Goal: Information Seeking & Learning: Learn about a topic

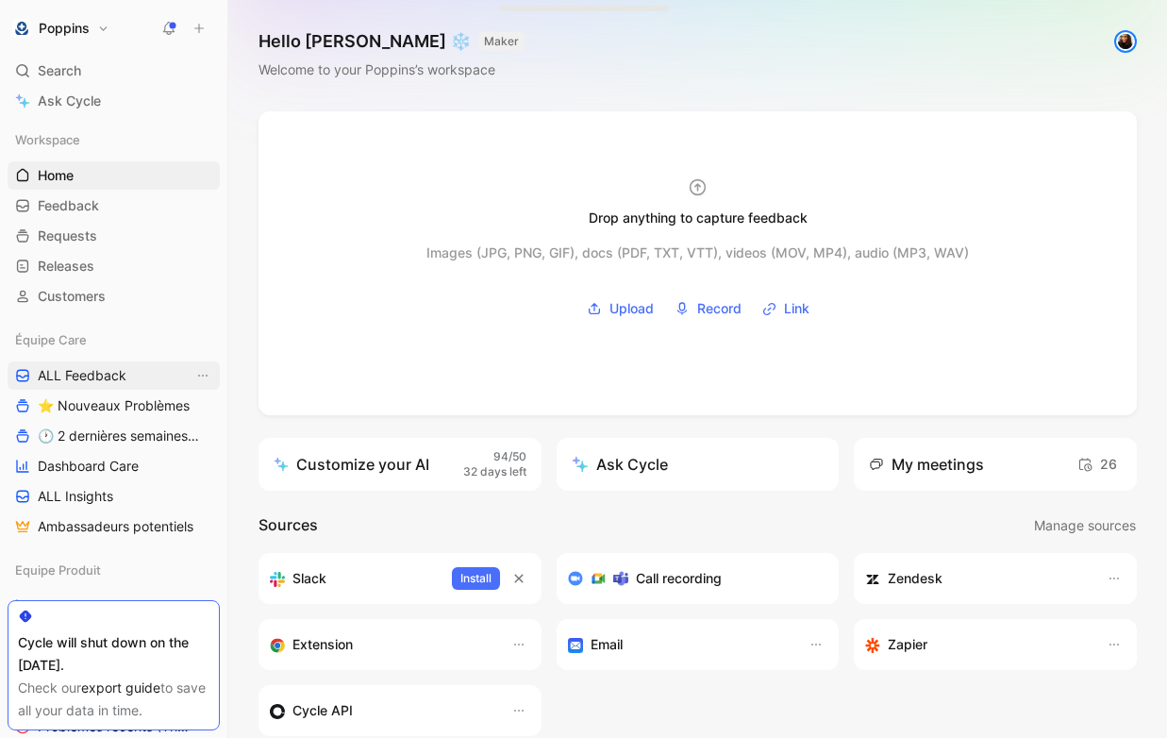
click at [92, 376] on span "ALL Feedback" at bounding box center [82, 375] width 89 height 19
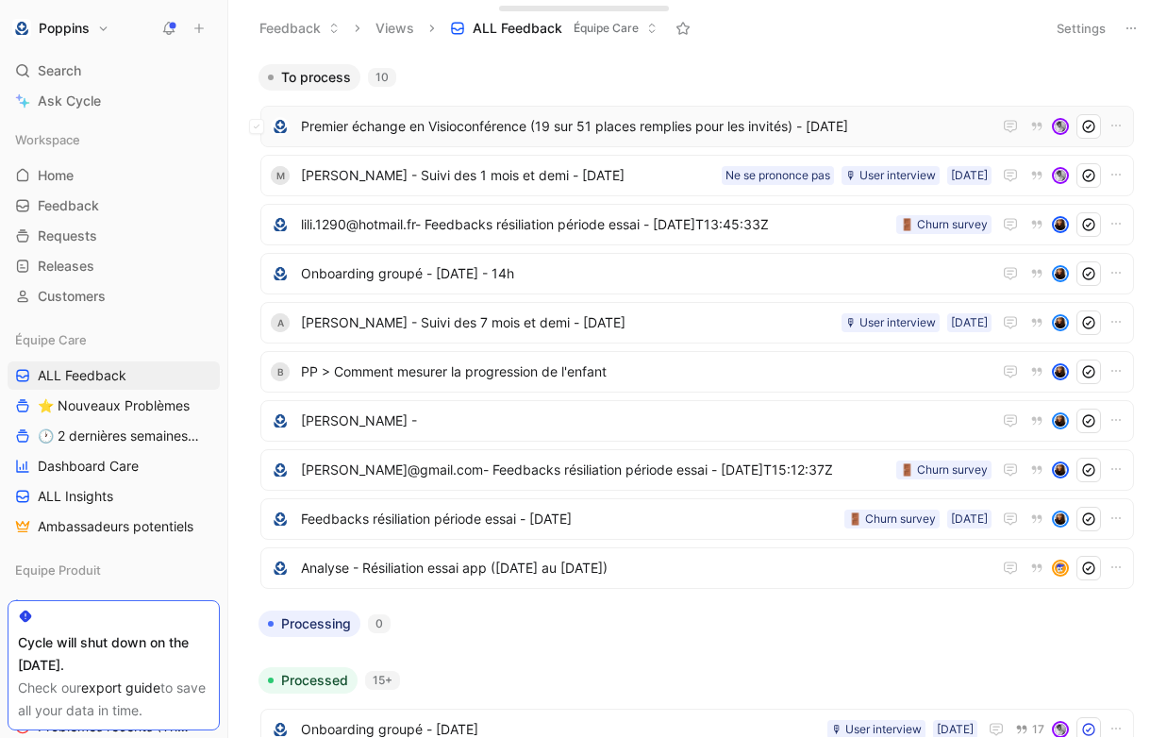
click at [587, 130] on span "Premier échange en Visioconférence (19 sur 51 places remplies pour les invités)…" at bounding box center [646, 126] width 691 height 23
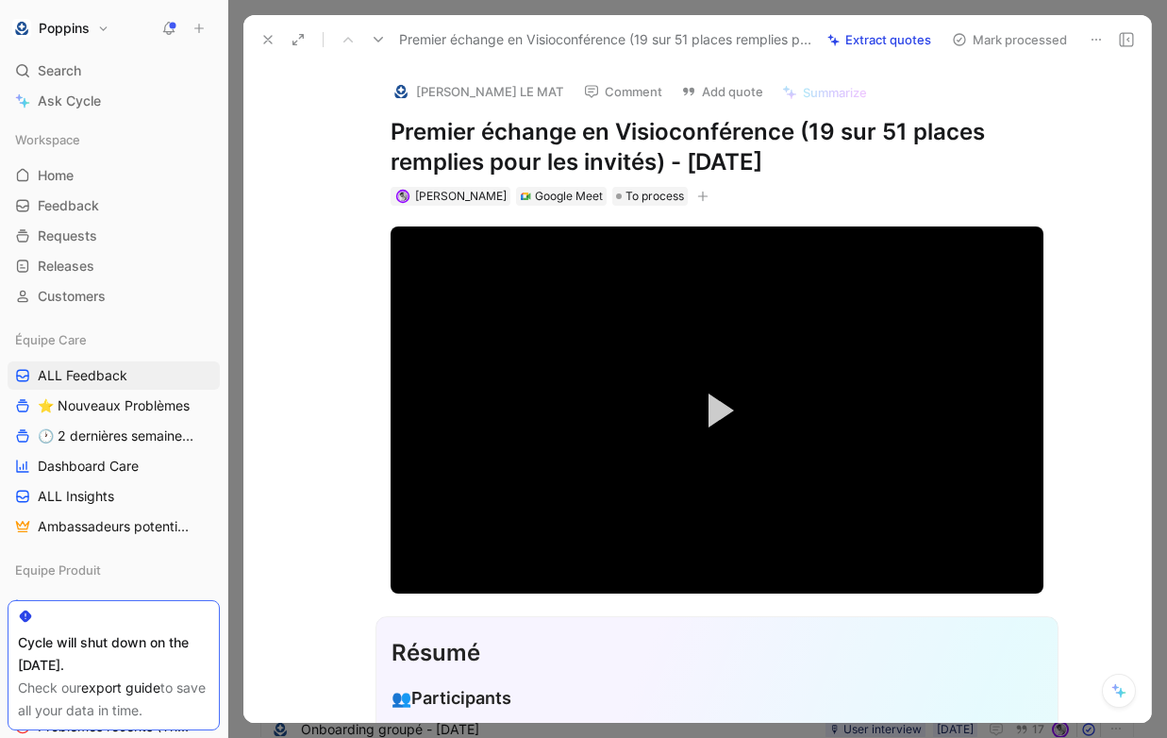
click at [740, 143] on h1 "Premier échange en Visioconférence (19 sur 51 places remplies pour les invités)…" at bounding box center [717, 147] width 653 height 60
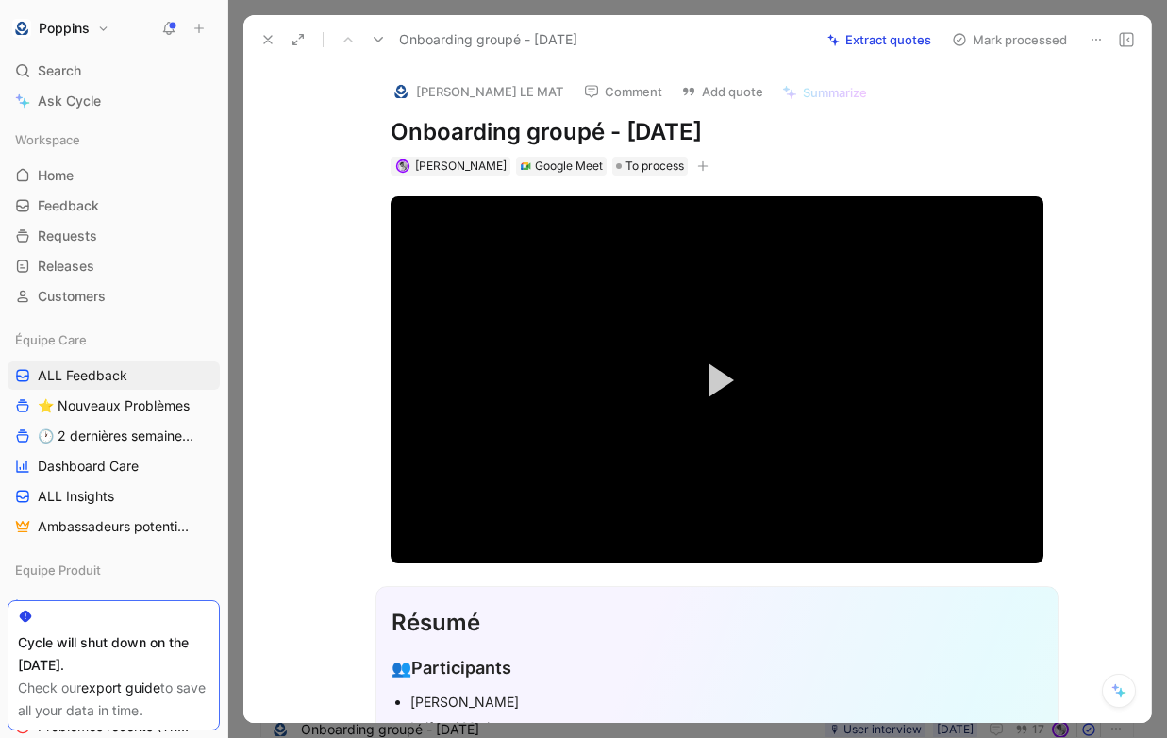
click at [408, 92] on img at bounding box center [400, 91] width 19 height 19
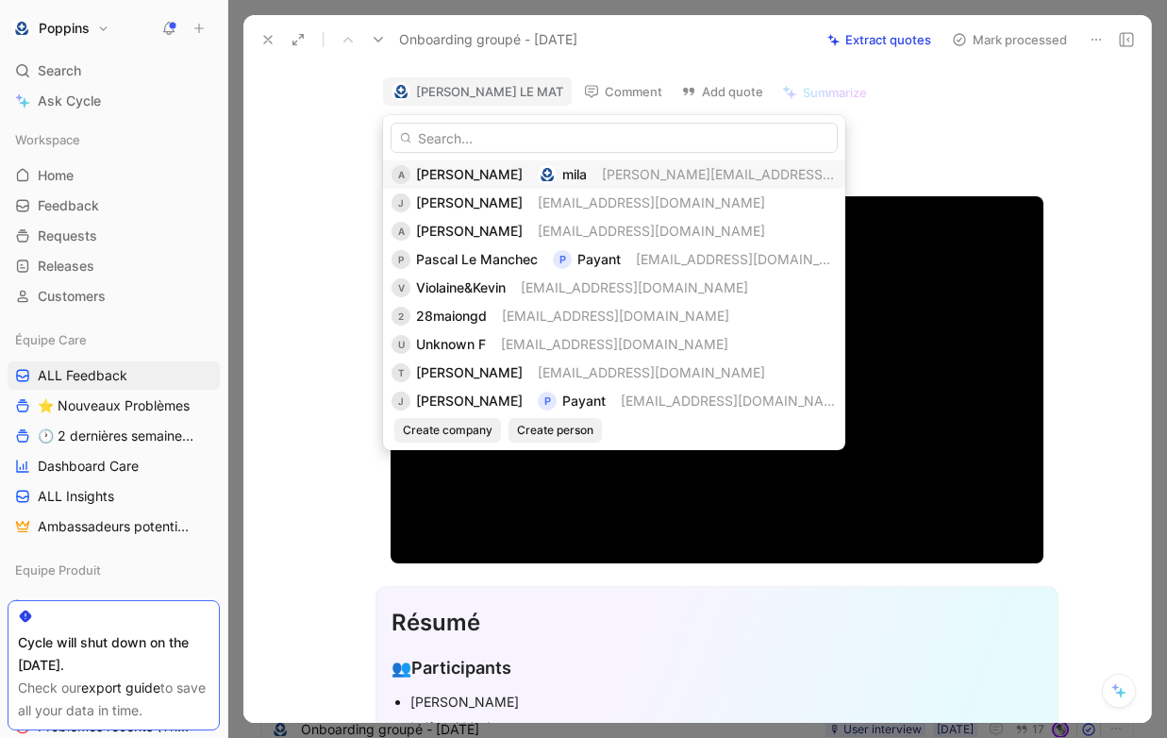
click at [431, 177] on span "[PERSON_NAME]" at bounding box center [469, 174] width 107 height 16
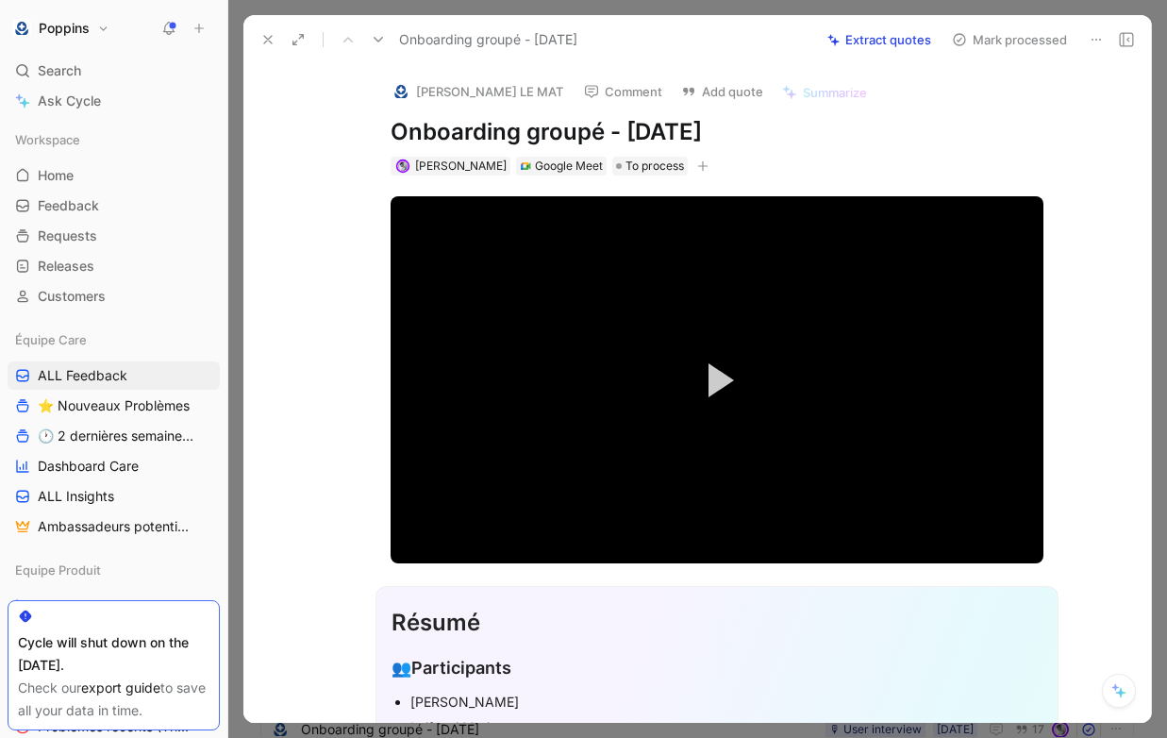
click at [697, 162] on icon "button" at bounding box center [702, 165] width 11 height 11
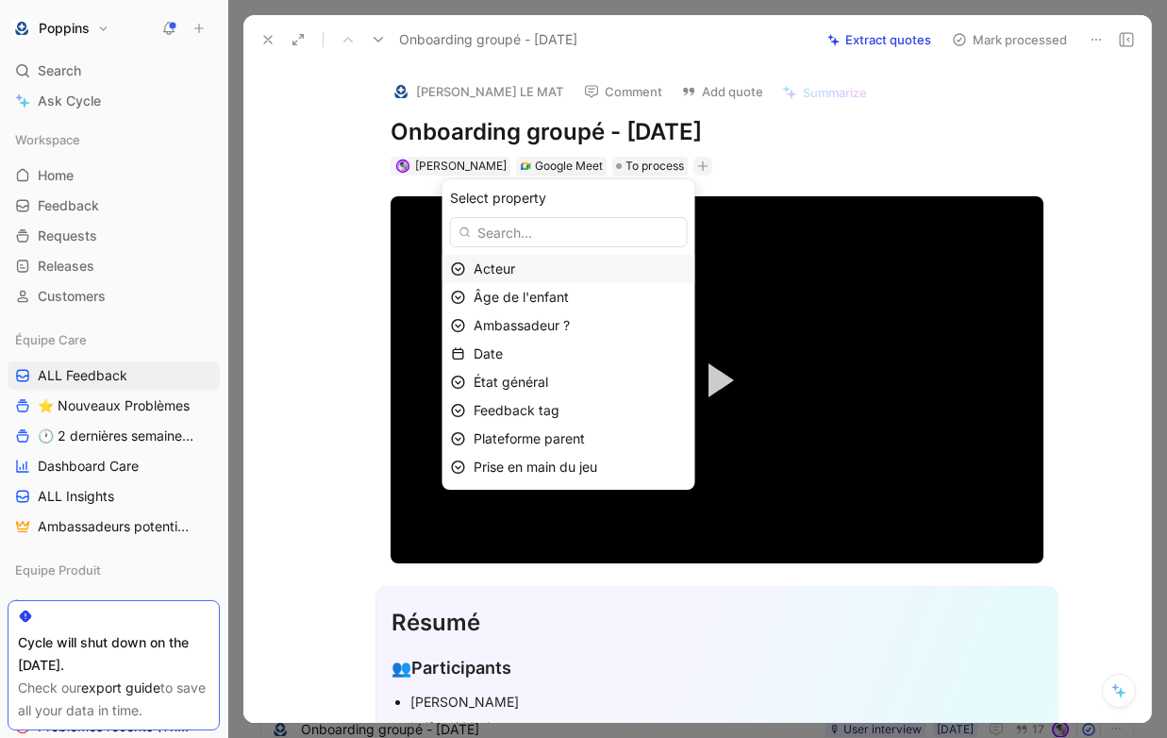
click at [644, 268] on div "Acteur" at bounding box center [580, 269] width 213 height 23
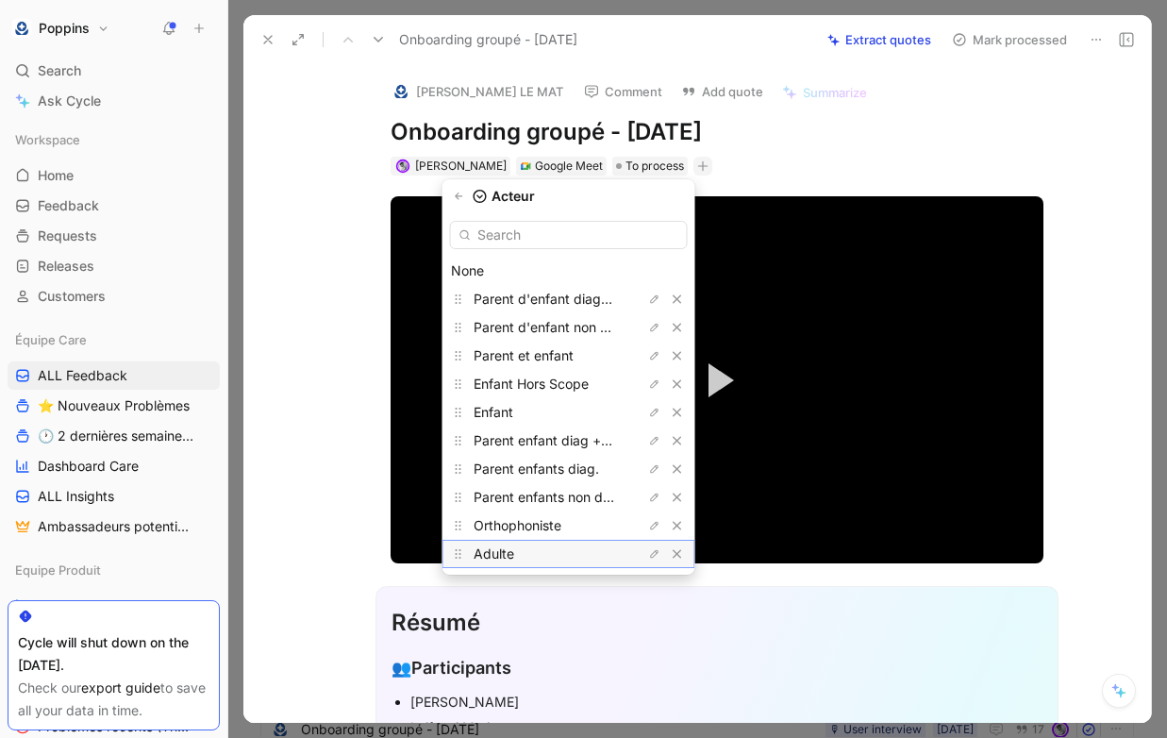
click at [589, 542] on div "Adulte" at bounding box center [545, 553] width 142 height 23
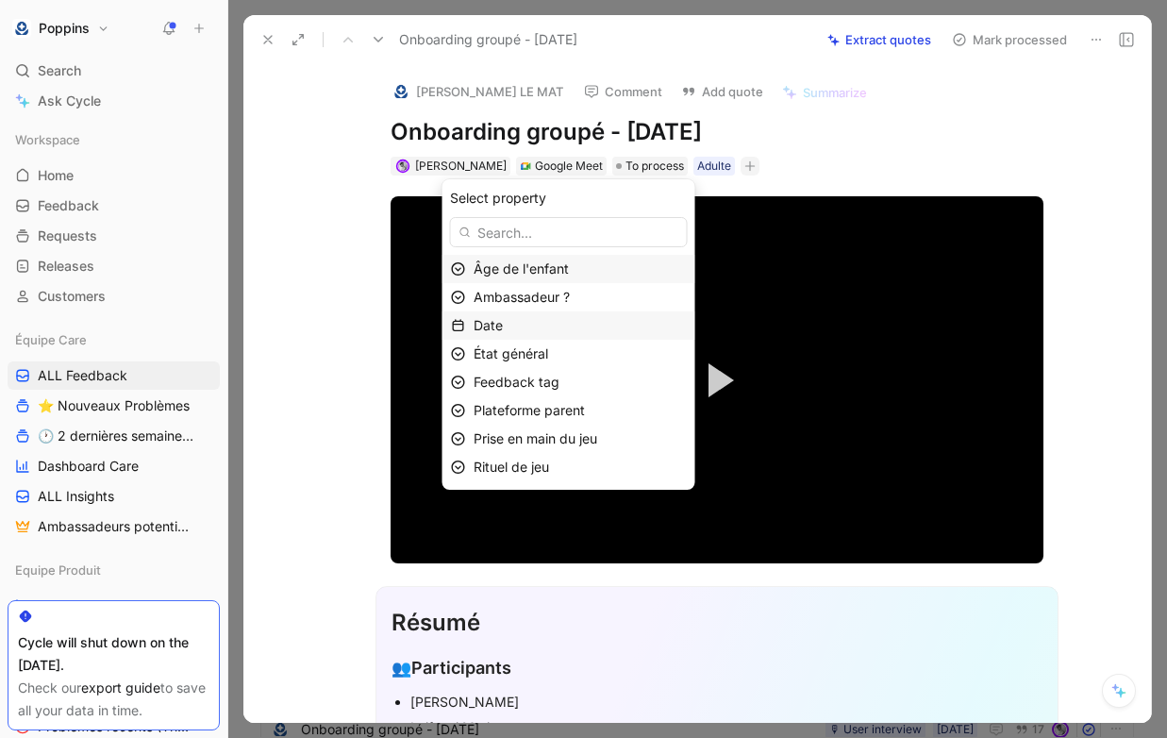
click at [567, 325] on div "Date" at bounding box center [580, 325] width 213 height 23
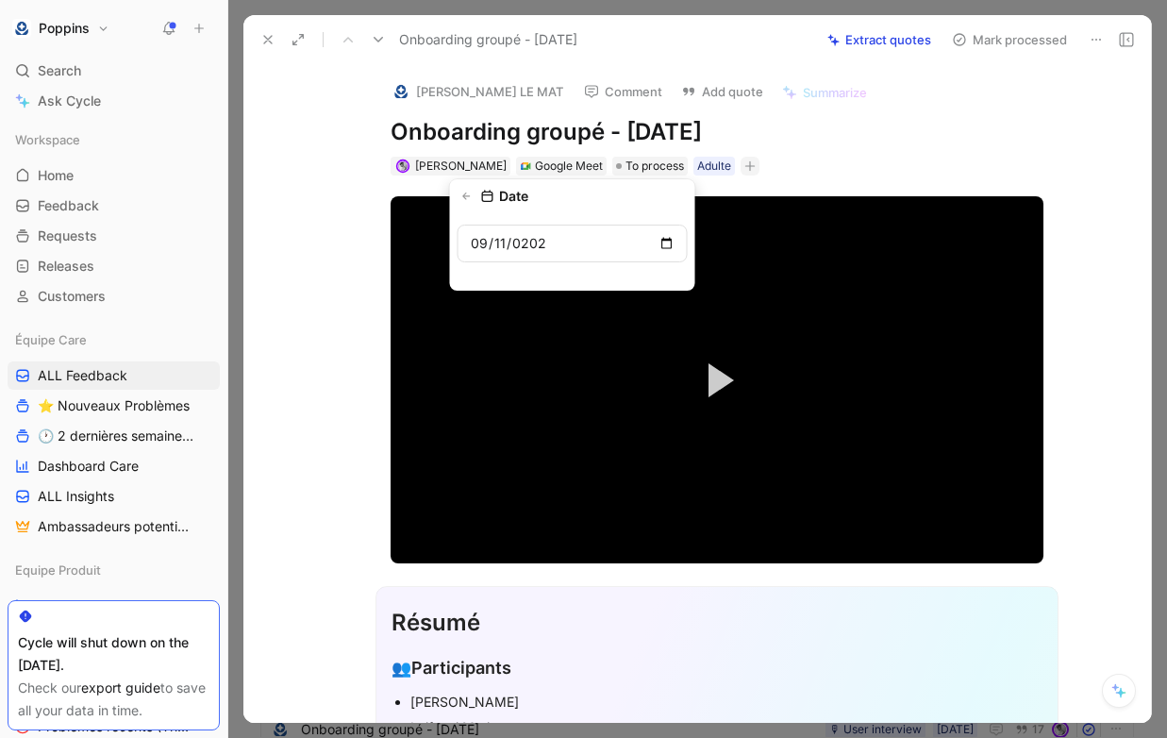
type input "[DATE]"
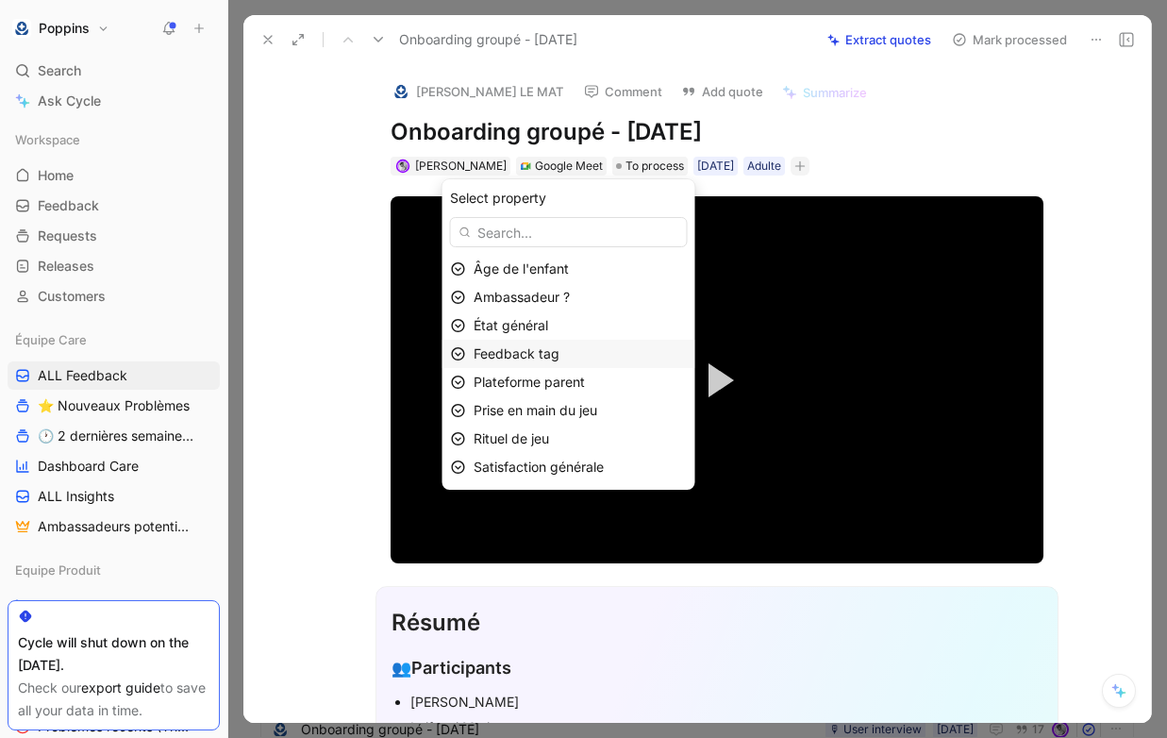
click at [559, 355] on span "Feedback tag" at bounding box center [517, 353] width 86 height 16
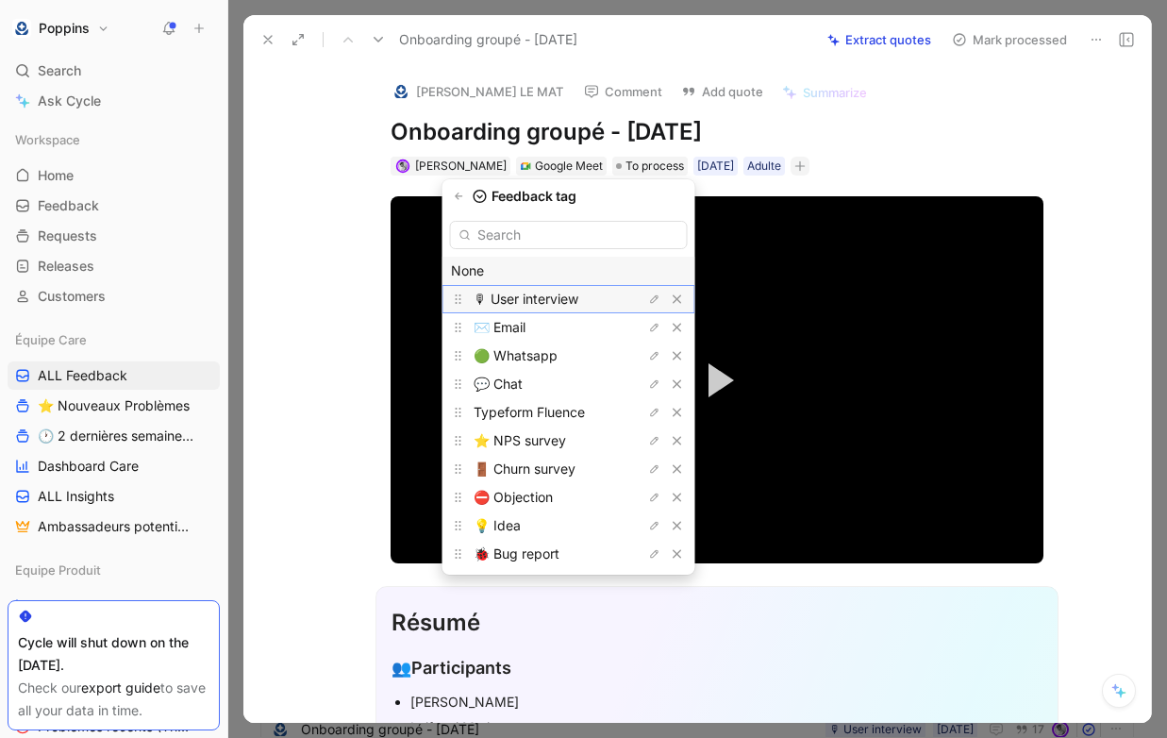
click at [570, 299] on span "🎙 User interview" at bounding box center [526, 299] width 105 height 16
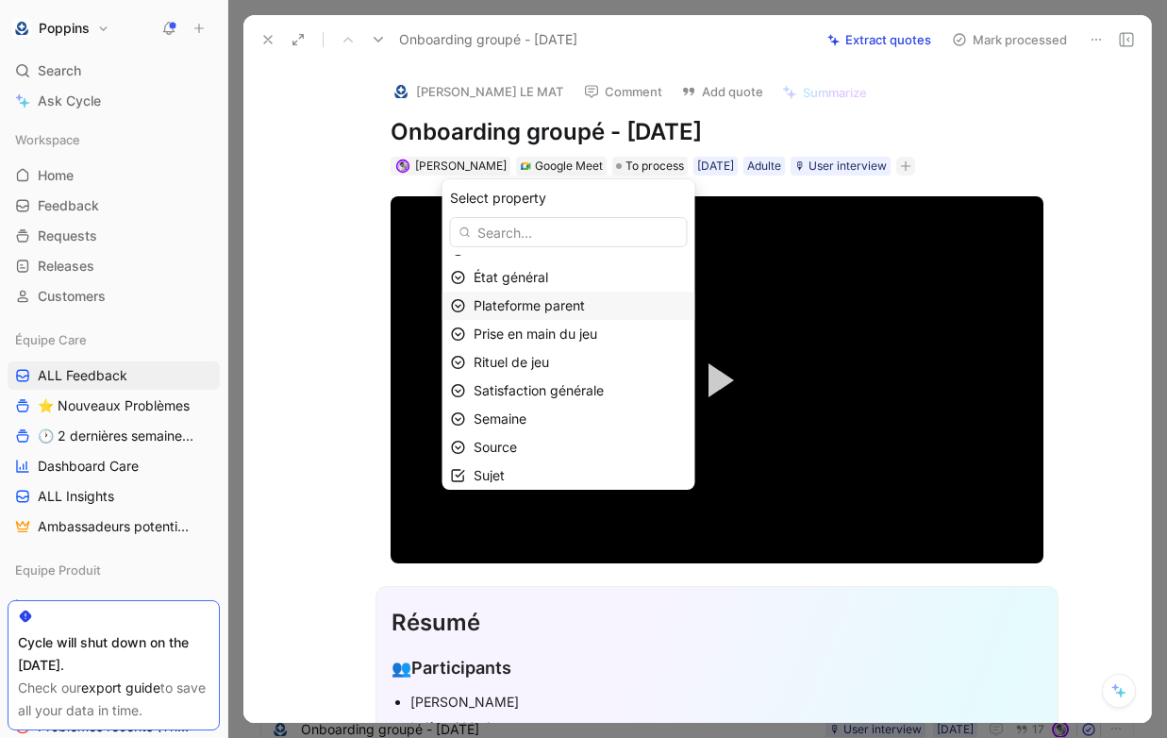
scroll to position [56, 0]
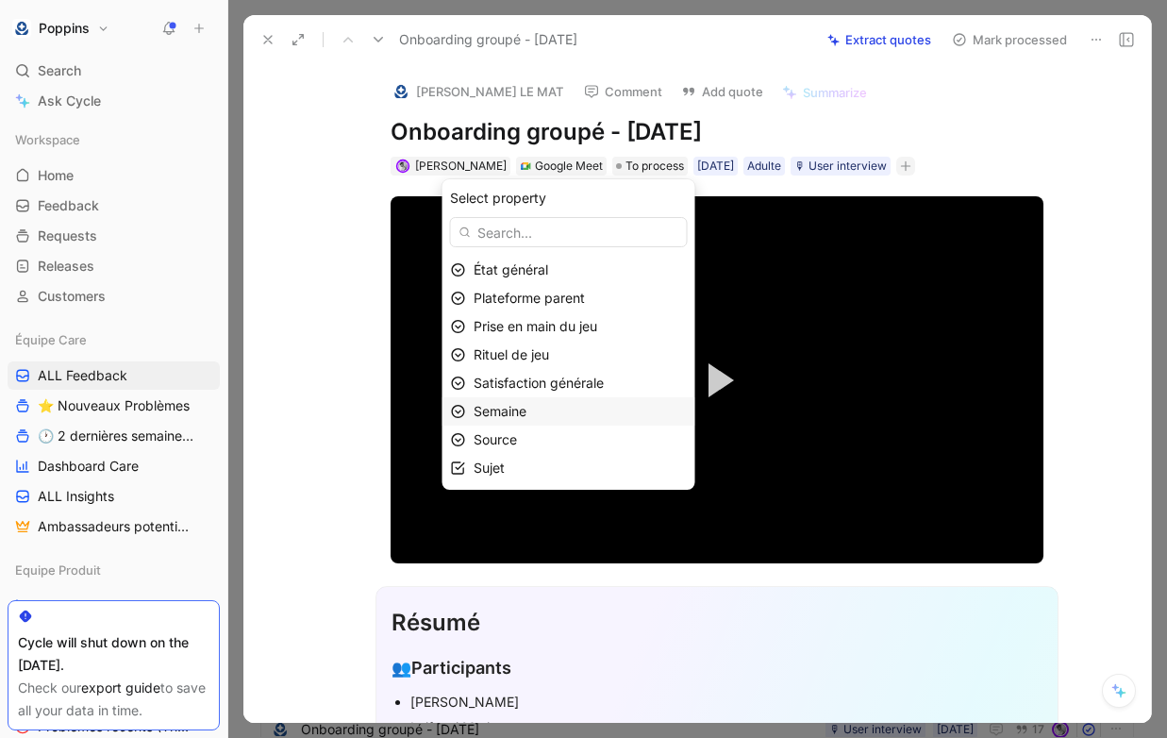
click at [569, 408] on div "Semaine" at bounding box center [580, 411] width 213 height 23
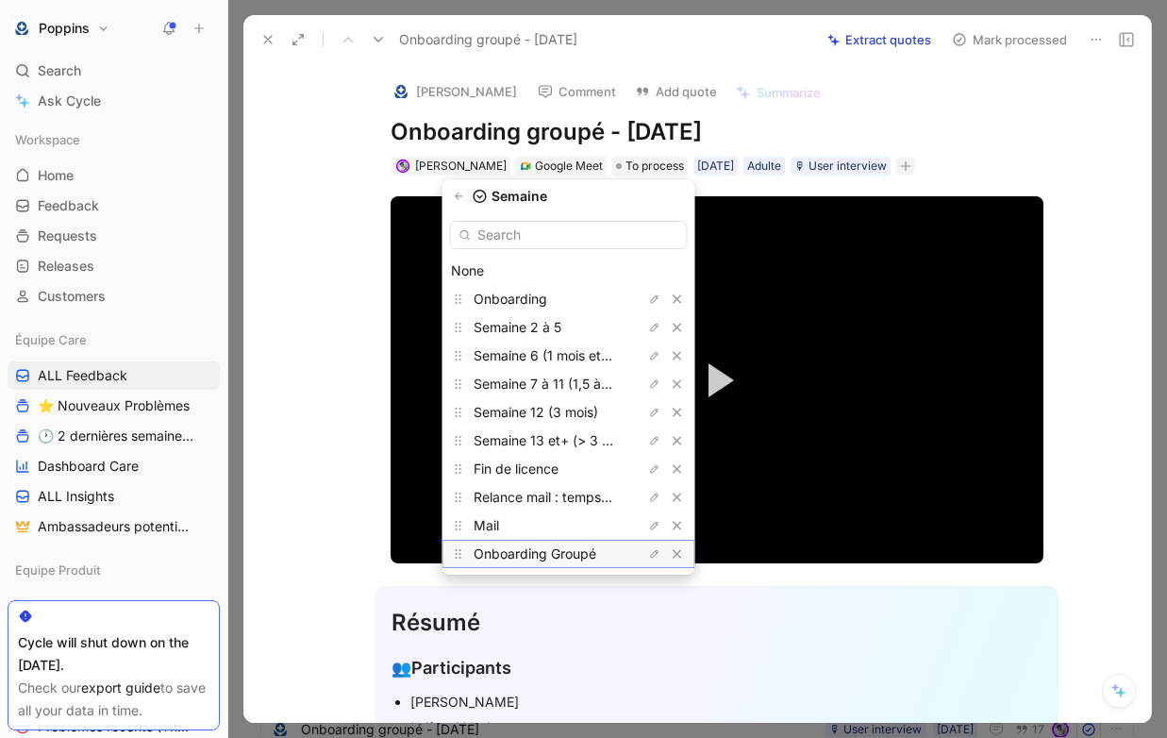
click at [558, 558] on span "Onboarding Groupé" at bounding box center [535, 553] width 123 height 16
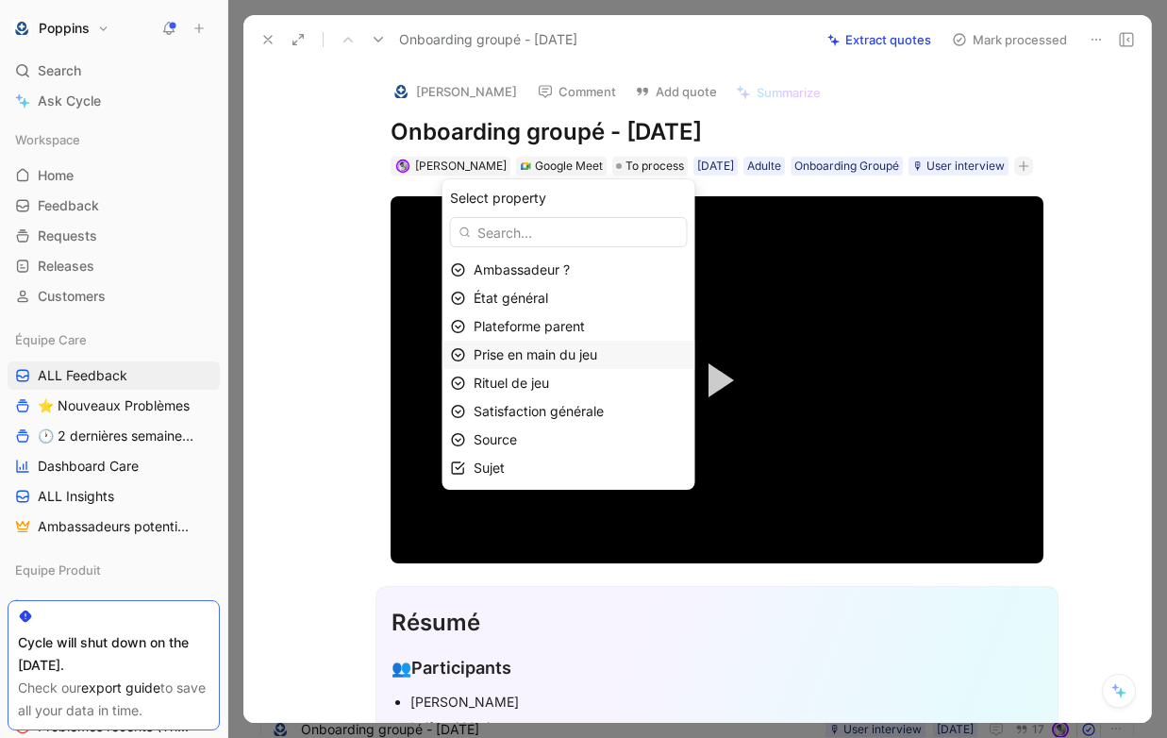
scroll to position [0, 0]
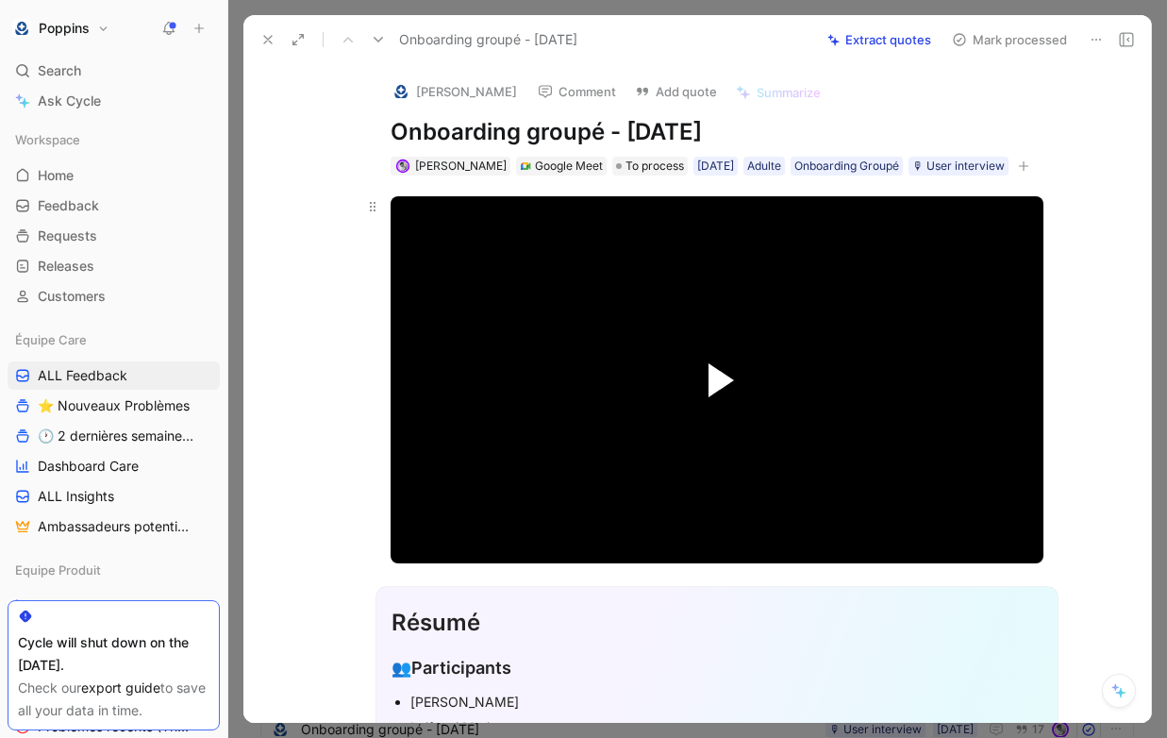
click at [723, 366] on span "Video Player" at bounding box center [720, 380] width 25 height 34
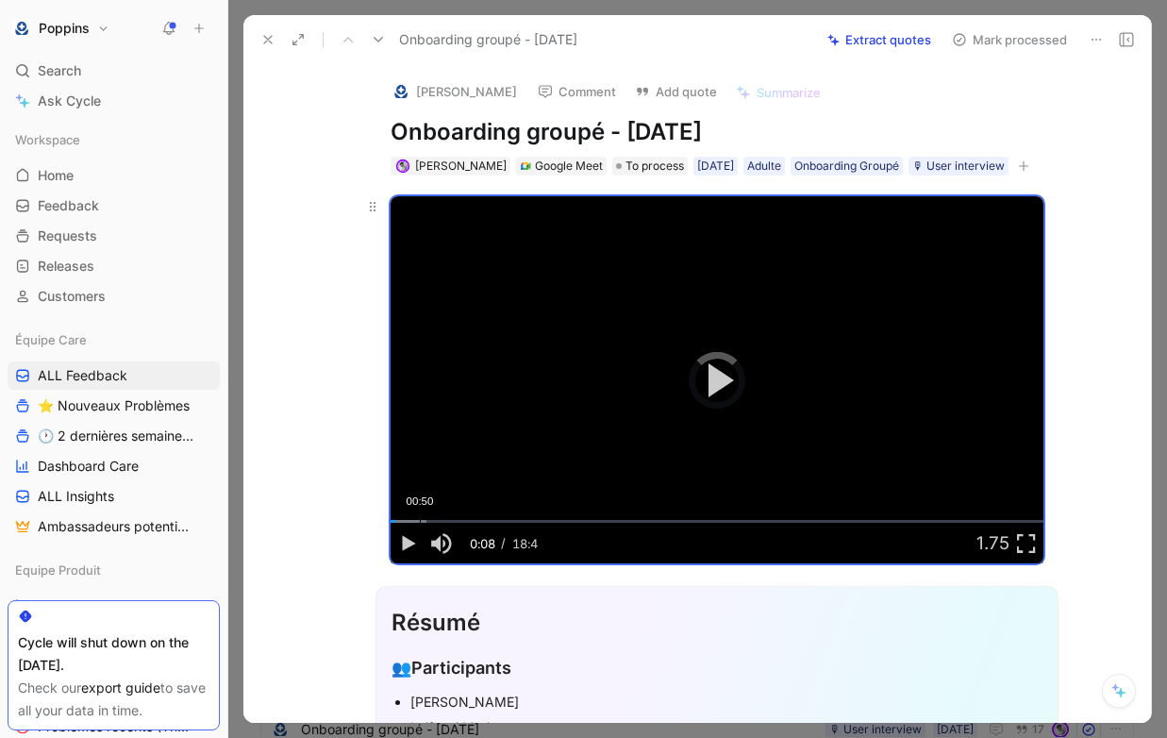
click at [420, 523] on div "Loaded : 5.55% 00:50 00:08" at bounding box center [717, 521] width 653 height 3
click at [448, 521] on div "01:39" at bounding box center [448, 521] width 1 height 3
click at [507, 521] on div "03:20" at bounding box center [507, 521] width 1 height 3
click at [540, 520] on div "Loaded : 24.09% 04:19 04:19" at bounding box center [717, 521] width 653 height 3
click at [692, 383] on video "Video Player" at bounding box center [717, 379] width 653 height 367
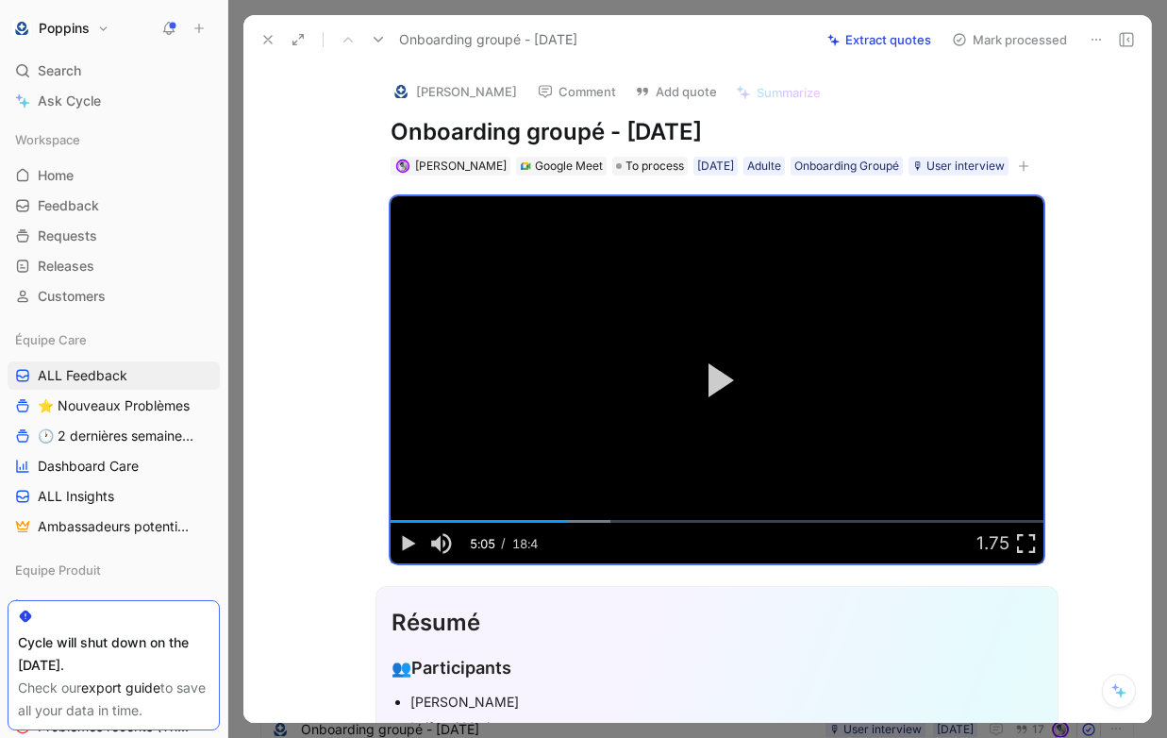
click at [1148, 400] on div at bounding box center [1152, 369] width 8 height 708
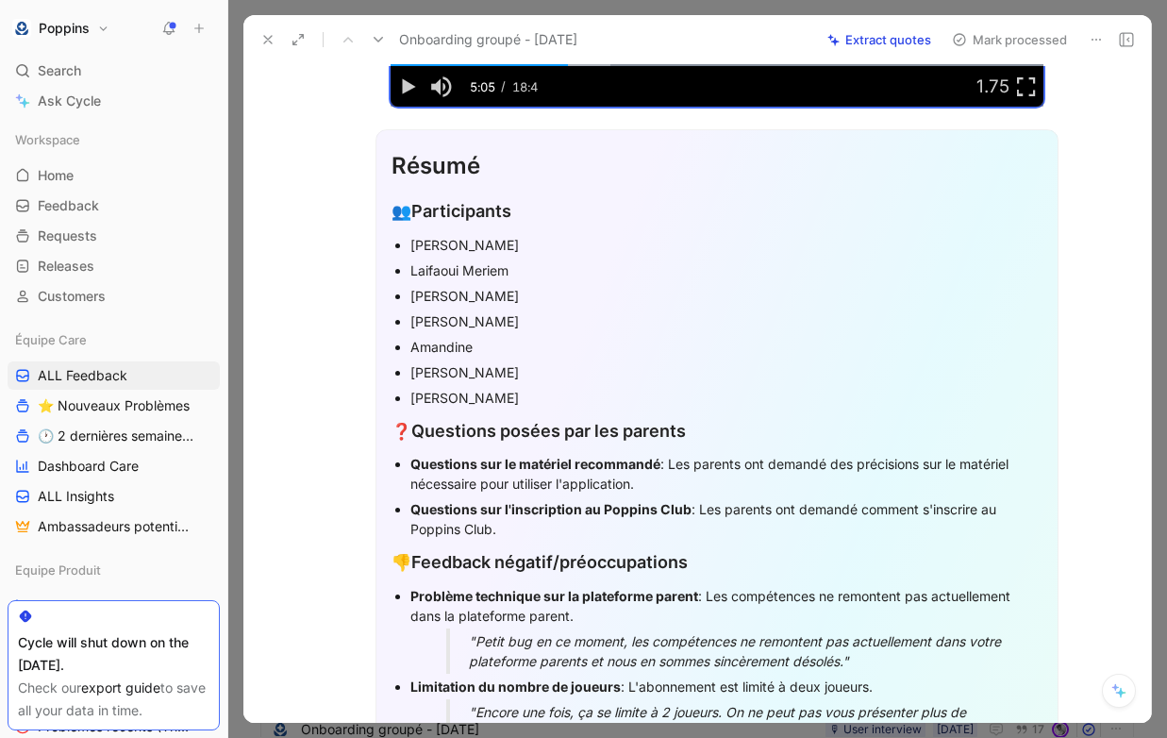
scroll to position [454, 0]
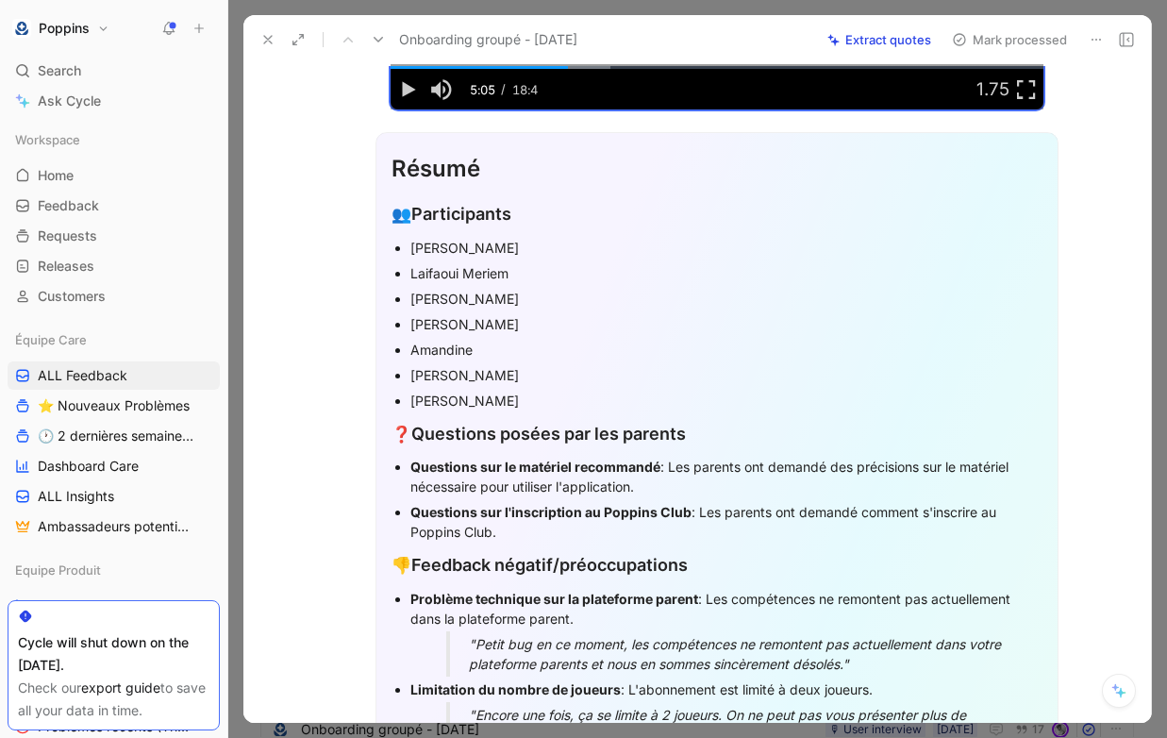
click at [475, 246] on div "[PERSON_NAME]" at bounding box center [726, 248] width 632 height 20
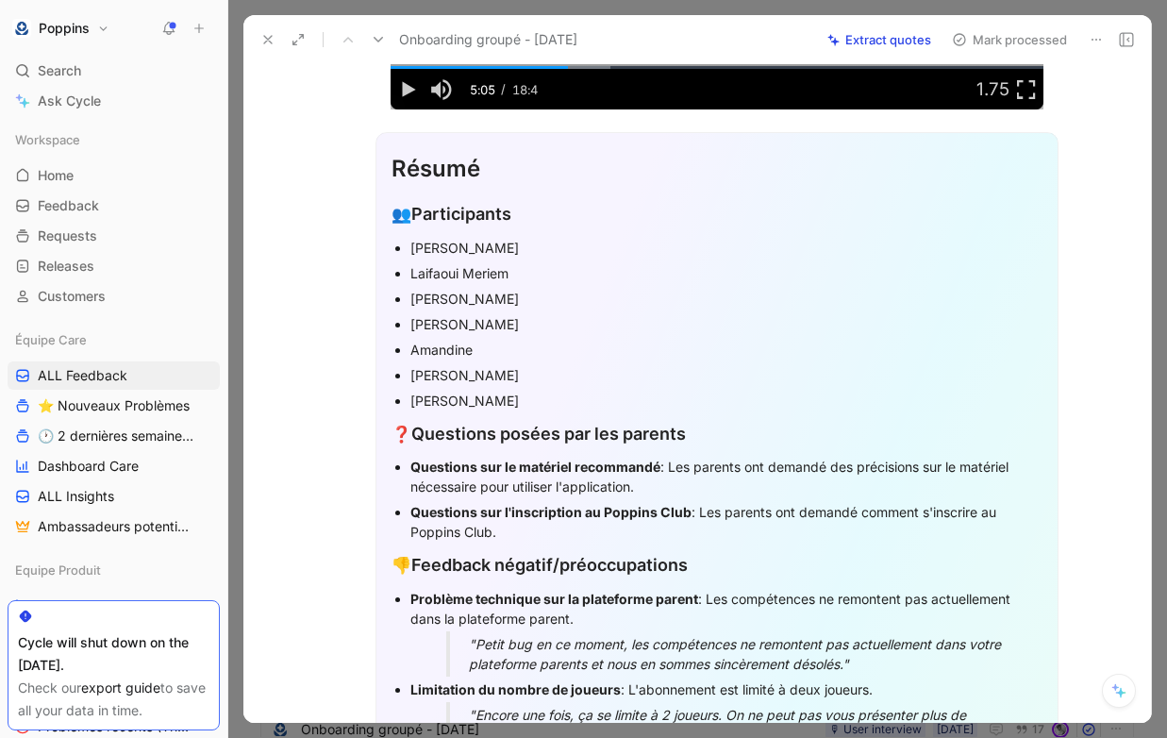
click at [475, 246] on div "[PERSON_NAME]" at bounding box center [726, 248] width 632 height 20
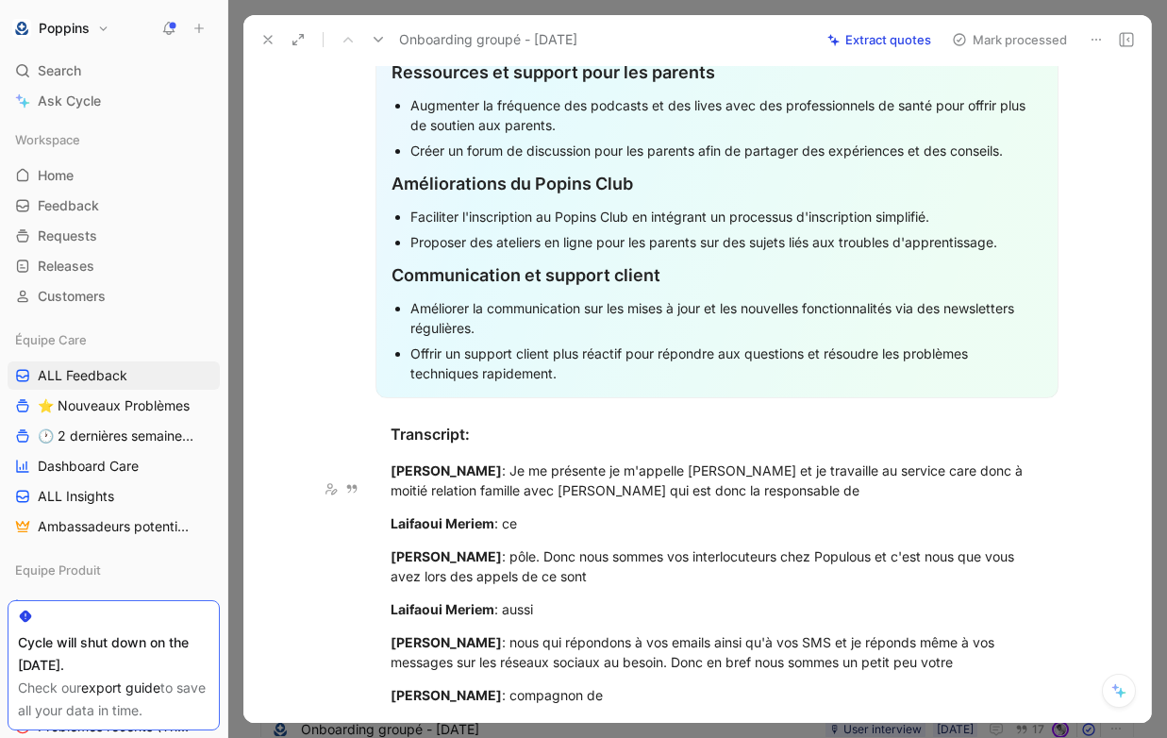
scroll to position [1486, 0]
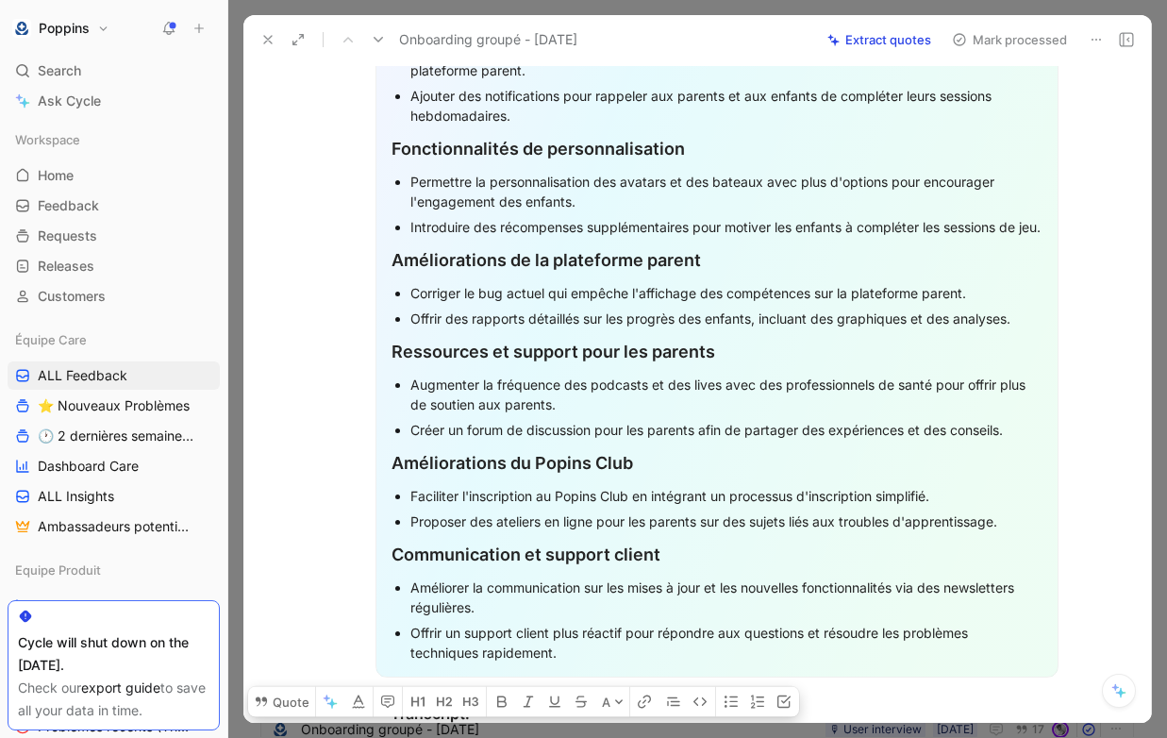
drag, startPoint x: 393, startPoint y: 403, endPoint x: 600, endPoint y: 677, distance: 343.6
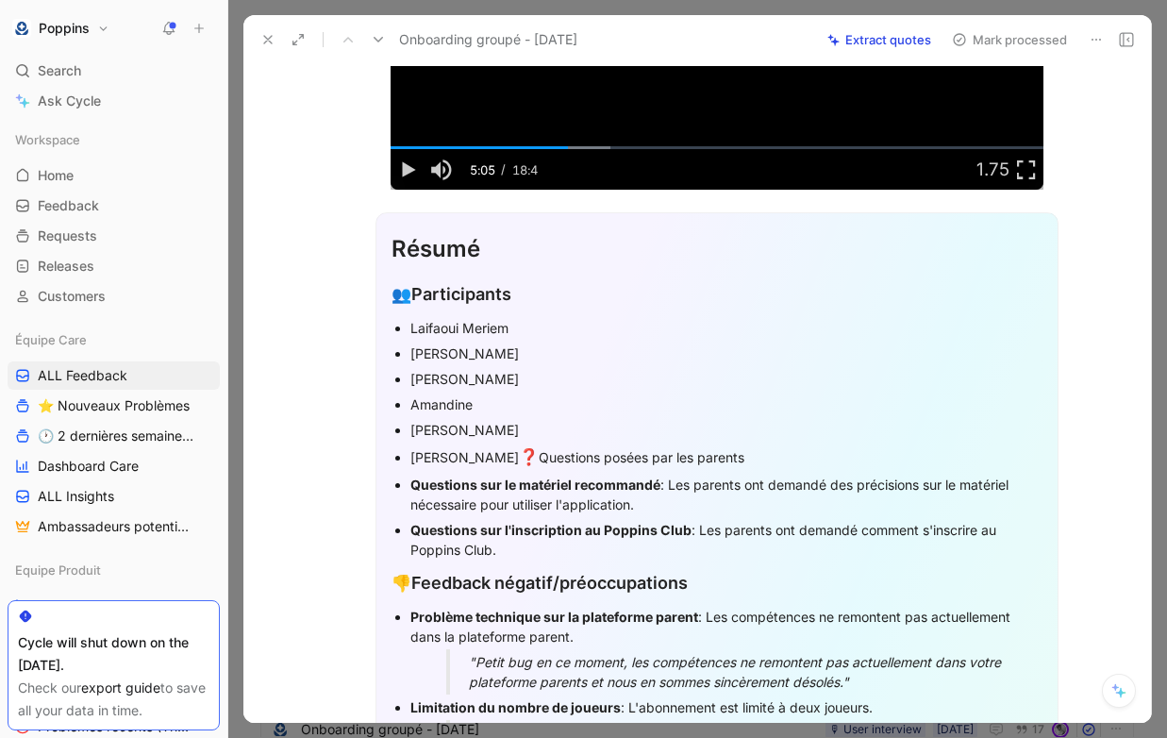
scroll to position [497, 0]
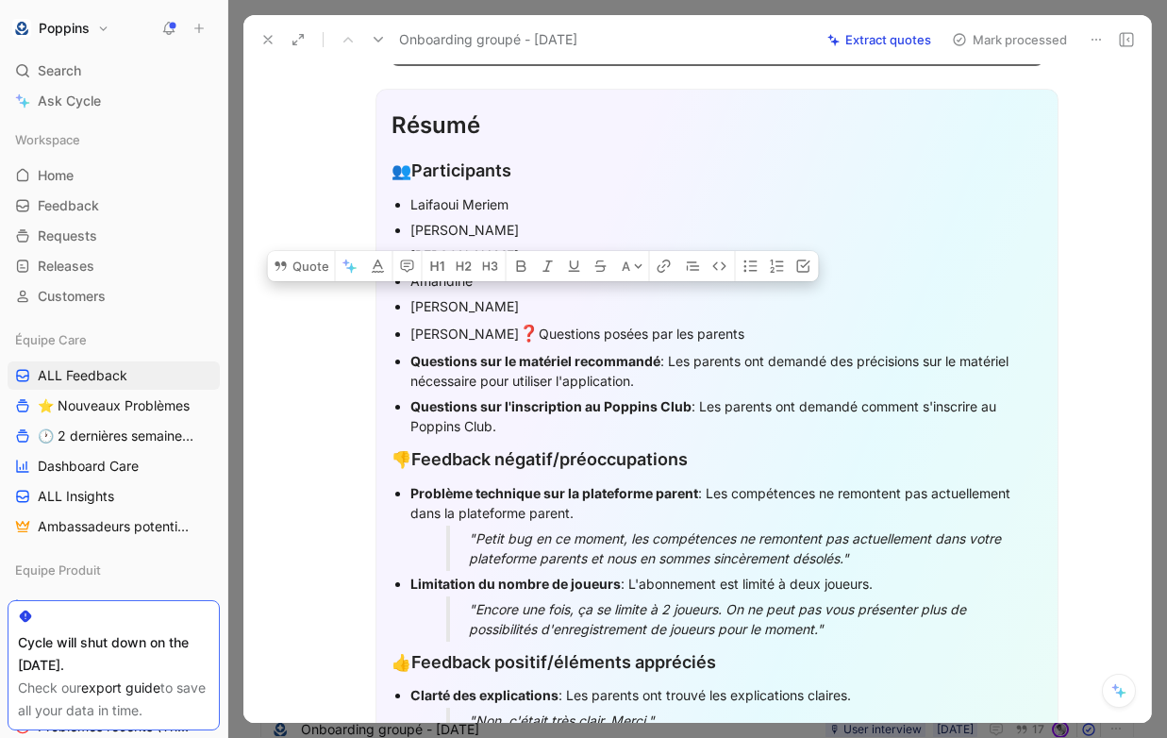
drag, startPoint x: 575, startPoint y: 386, endPoint x: 528, endPoint y: 339, distance: 66.7
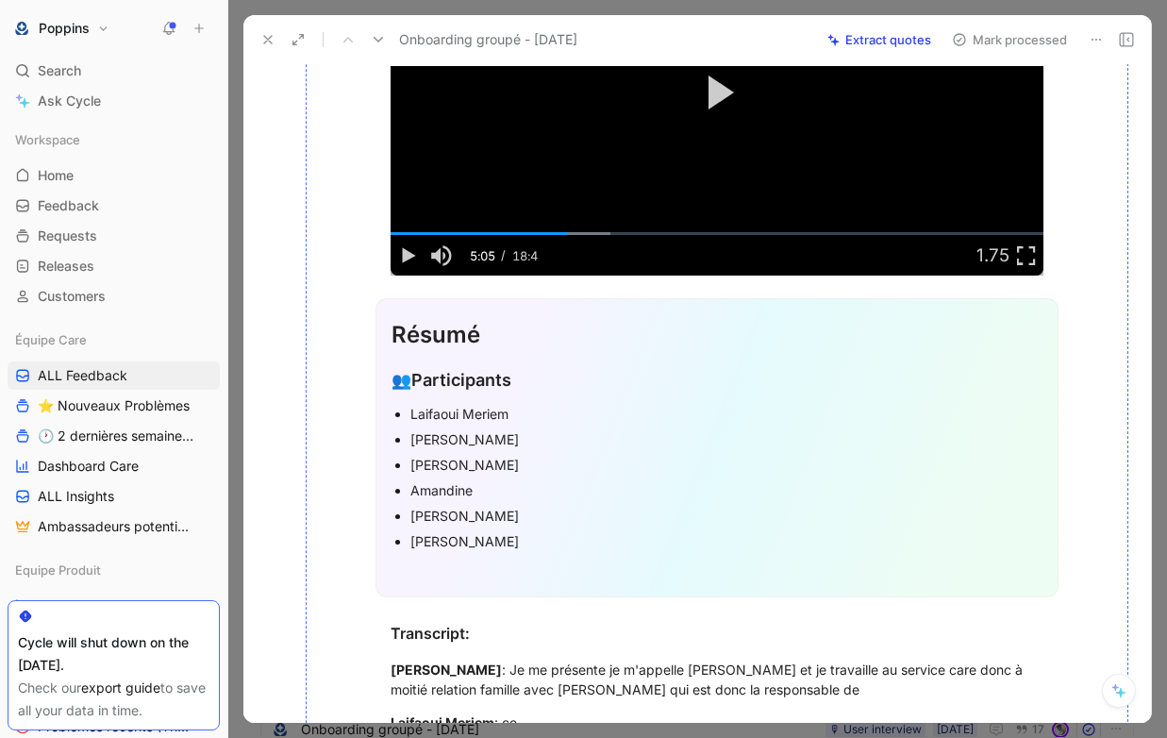
scroll to position [290, 0]
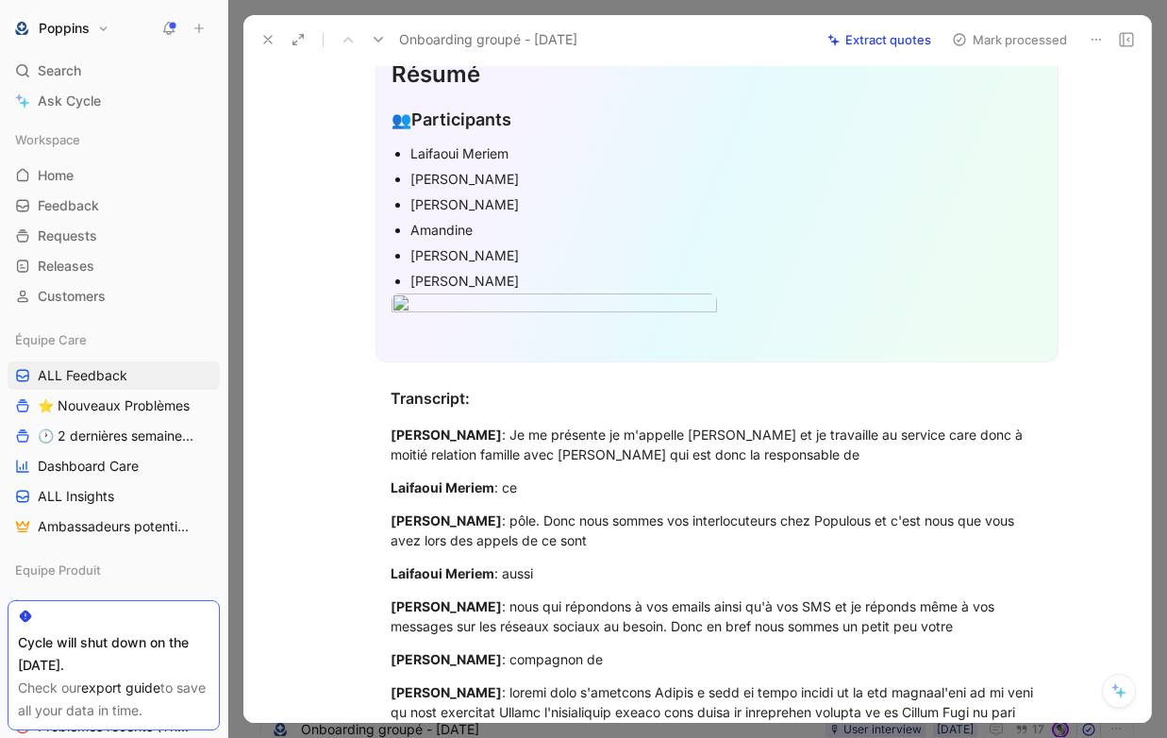
scroll to position [0, 0]
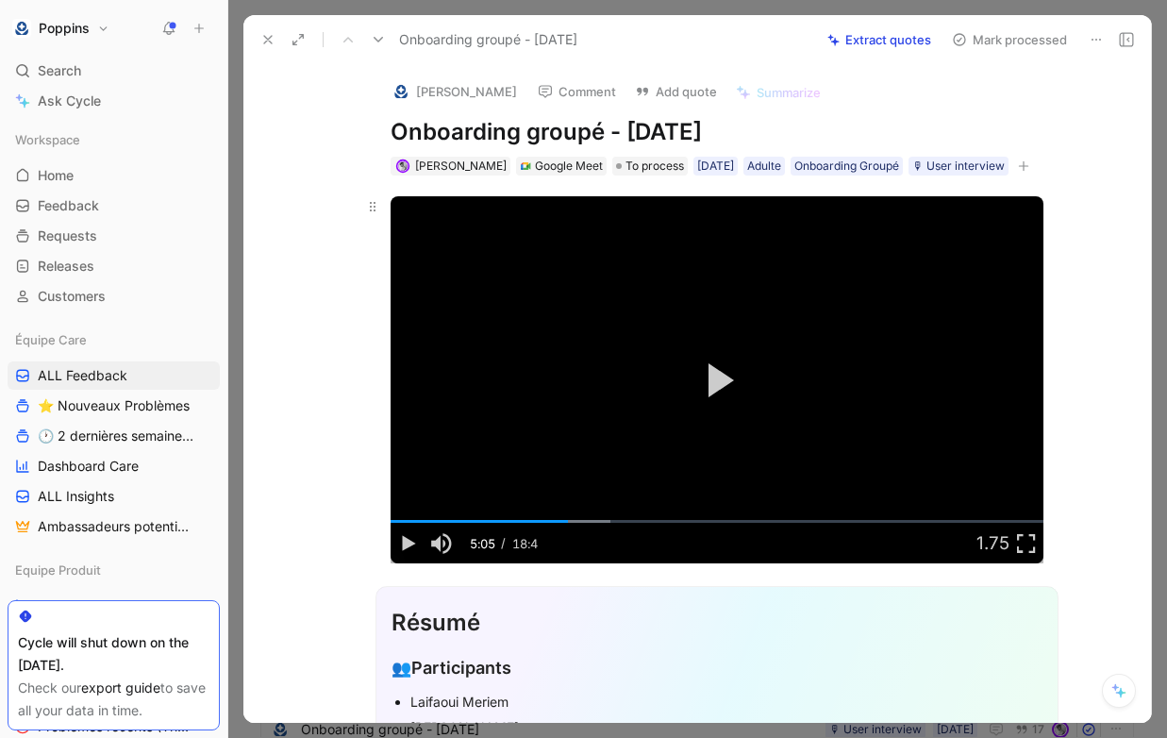
click at [543, 558] on div "Video Player" at bounding box center [759, 543] width 434 height 41
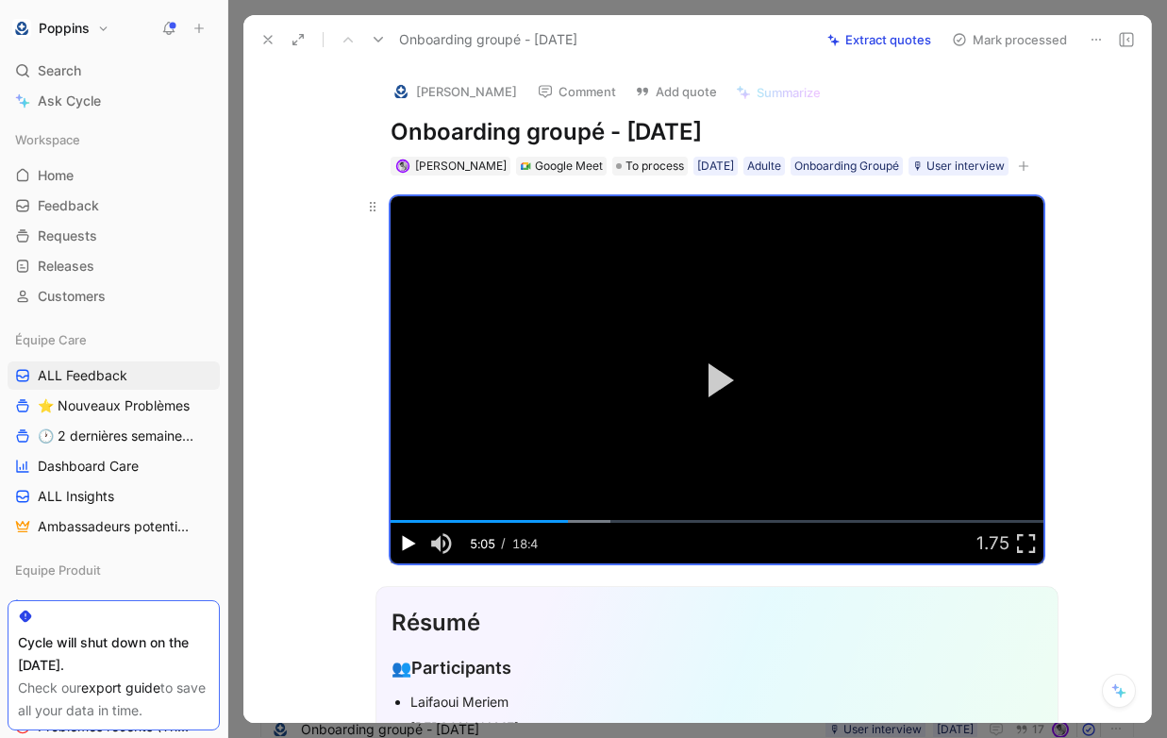
click at [411, 543] on span "Video Player" at bounding box center [408, 543] width 34 height 0
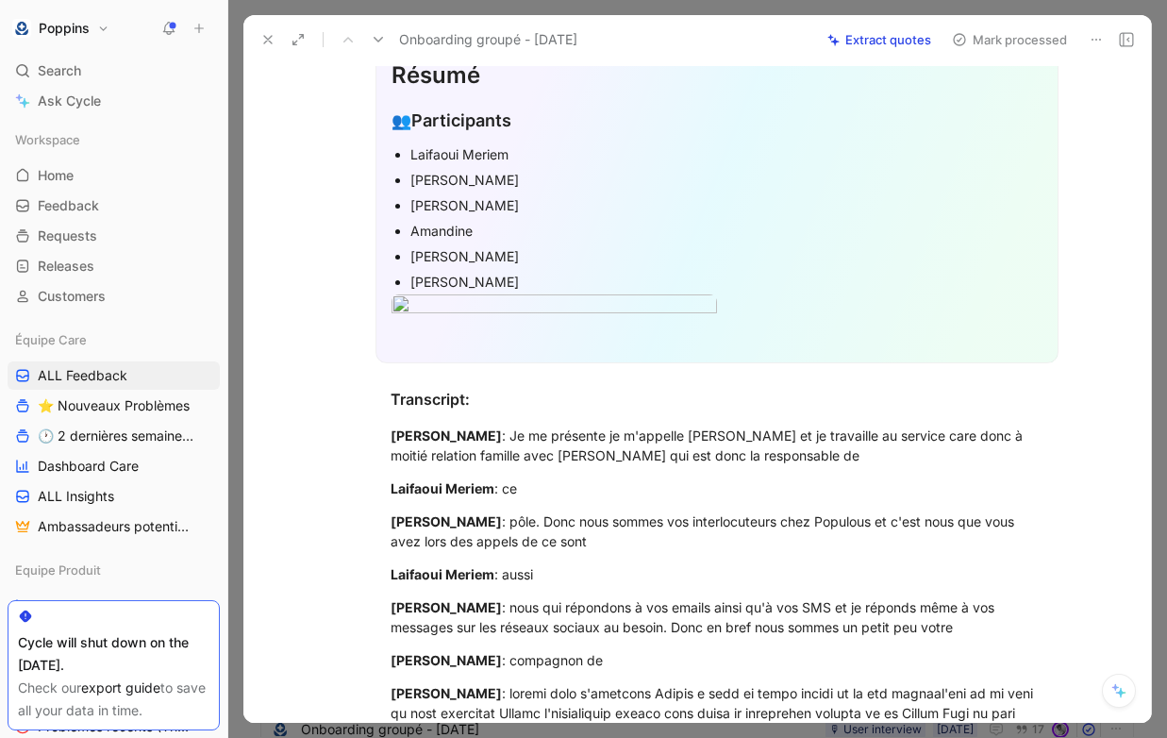
scroll to position [524, 0]
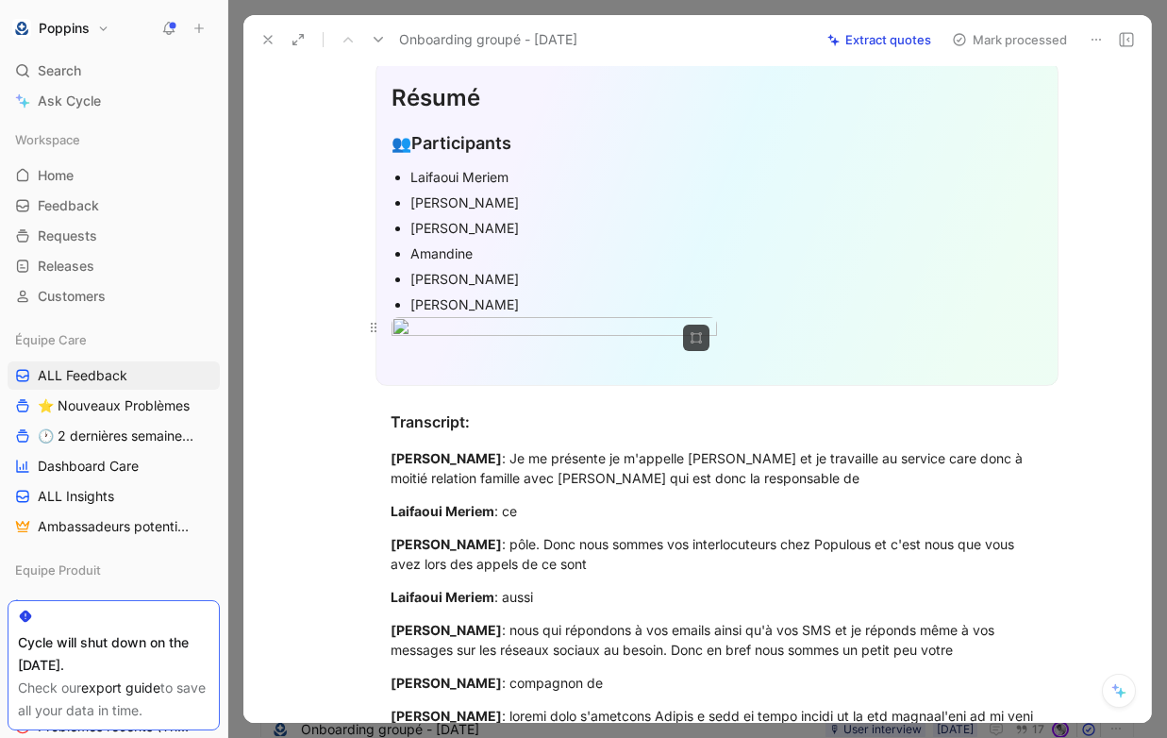
click at [609, 319] on body "Poppins Search ⌘ K Ask Cycle Workspace Home G then H Feedback G then F Requests…" at bounding box center [583, 369] width 1167 height 738
click at [594, 313] on img at bounding box center [583, 369] width 1160 height 734
click at [567, 269] on div "[PERSON_NAME]" at bounding box center [726, 279] width 632 height 20
click at [519, 299] on div "[PERSON_NAME]" at bounding box center [726, 304] width 632 height 20
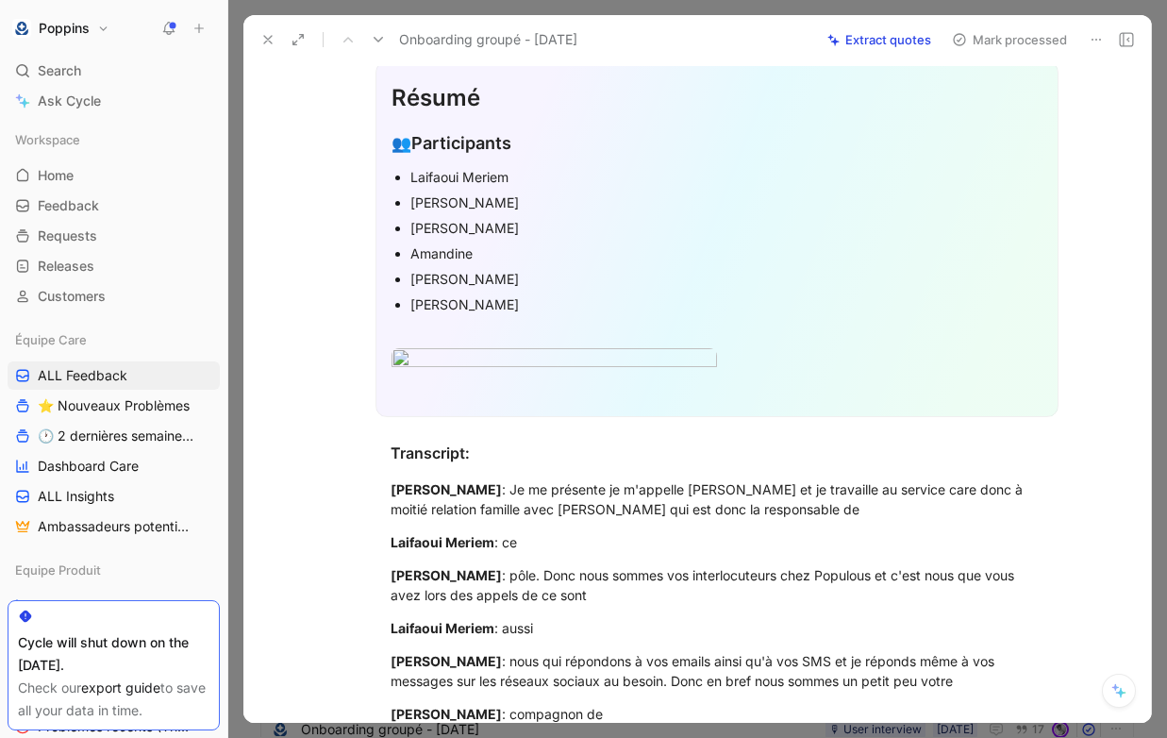
drag, startPoint x: 518, startPoint y: 300, endPoint x: 385, endPoint y: 169, distance: 186.8
click at [385, 169] on div "Résumé 👥 Participants Laifaoui [PERSON_NAME] [PERSON_NAME] [PERSON_NAME]" at bounding box center [716, 239] width 683 height 356
click at [758, 9] on icon "button" at bounding box center [757, 2] width 13 height 13
click at [565, 277] on div "[PERSON_NAME]" at bounding box center [726, 279] width 632 height 20
